Goal: Transaction & Acquisition: Purchase product/service

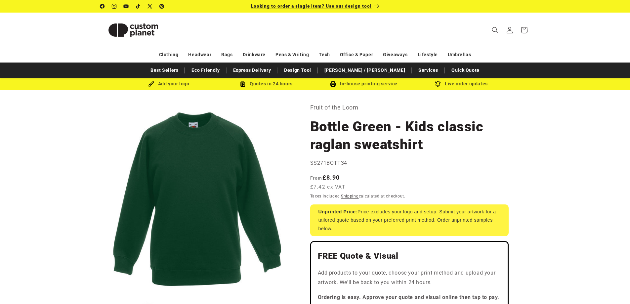
click at [302, 7] on span "Looking to order a single item? Use our design tool" at bounding box center [311, 5] width 121 height 5
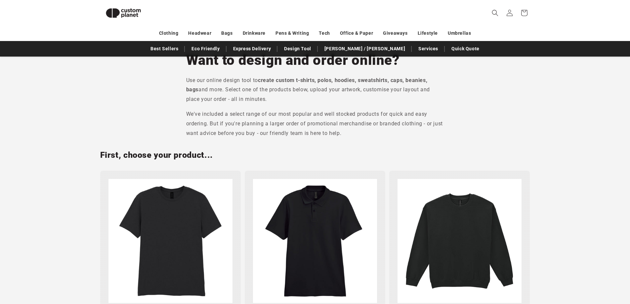
scroll to position [190, 0]
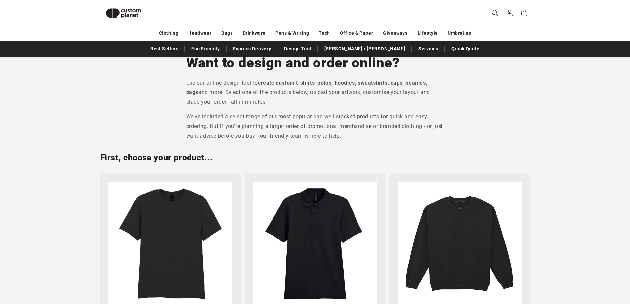
click at [450, 222] on img at bounding box center [460, 244] width 124 height 124
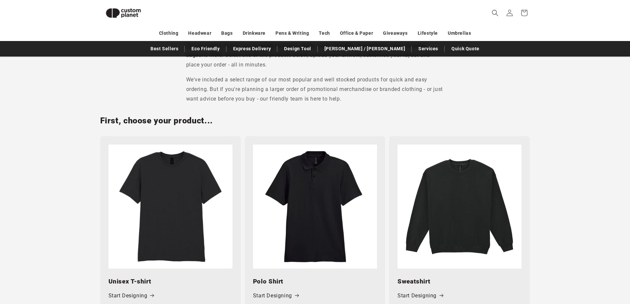
scroll to position [355, 0]
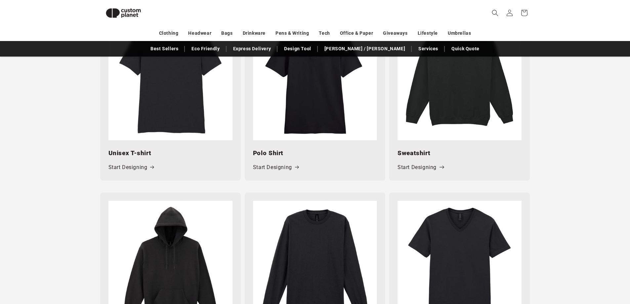
click at [417, 166] on link "Start Designing" at bounding box center [421, 168] width 46 height 10
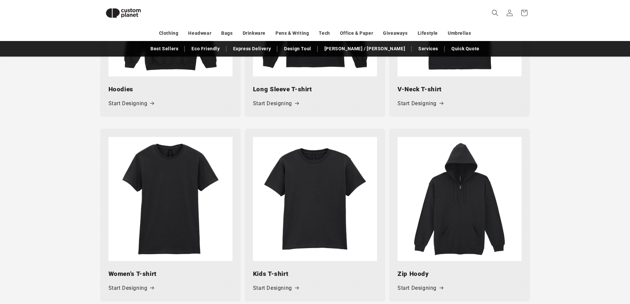
scroll to position [620, 0]
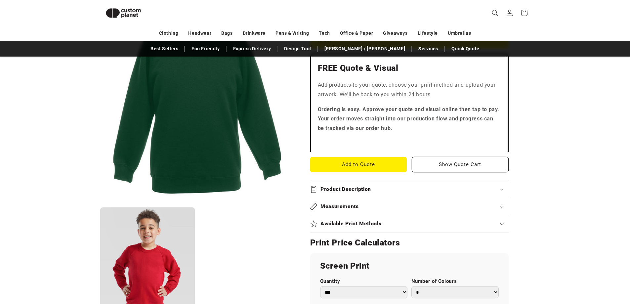
scroll to position [223, 0]
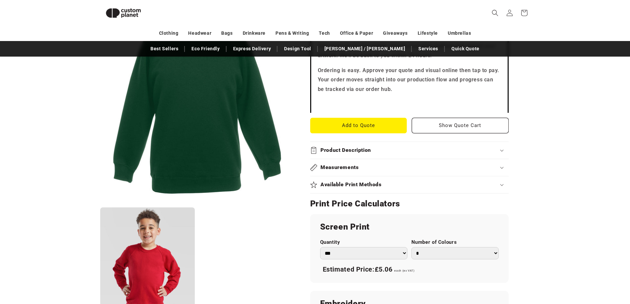
click at [361, 257] on select "*** *** *** **** **** **** ***** *****" at bounding box center [363, 253] width 87 height 12
